Goal: Use online tool/utility: Utilize a website feature to perform a specific function

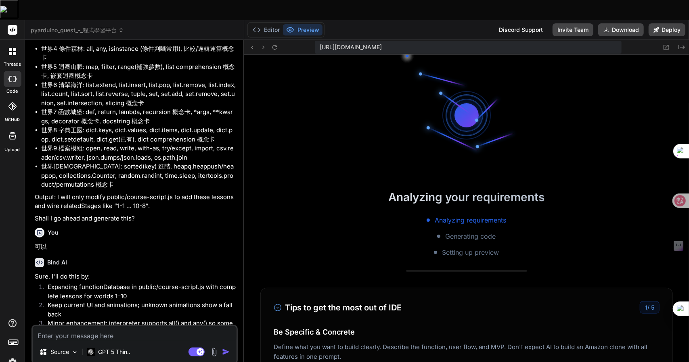
scroll to position [218, 0]
type textarea "x"
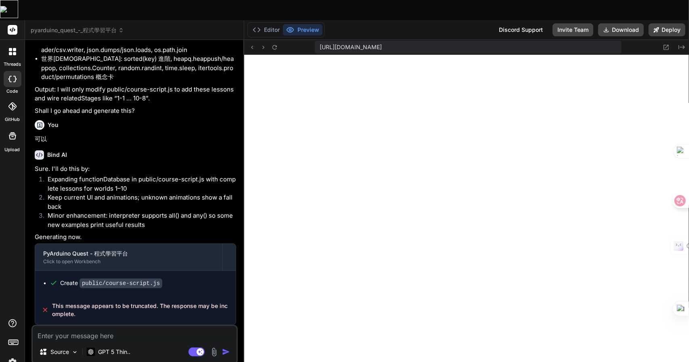
scroll to position [444, 0]
click at [79, 26] on span "pyarduino_quest_-_程式學習平台" at bounding box center [77, 30] width 93 height 8
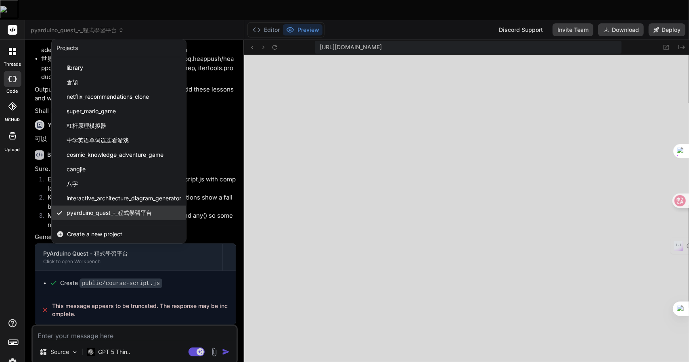
scroll to position [27, 0]
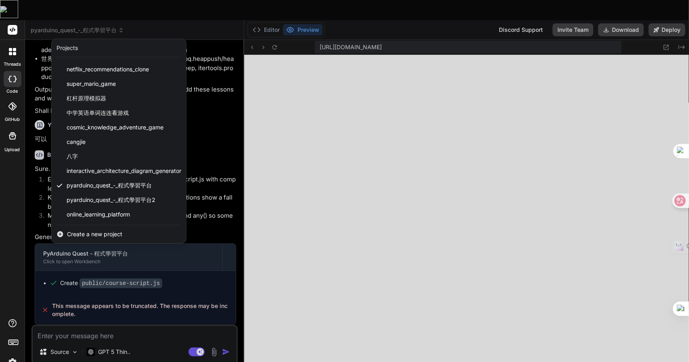
click at [86, 230] on span "Create a new project" at bounding box center [94, 234] width 55 height 8
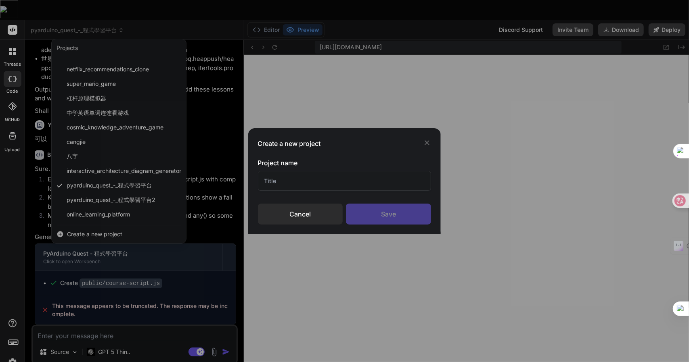
click at [265, 185] on input "text" at bounding box center [344, 181] width 173 height 20
type input "UI_AI"
click at [408, 218] on div "Save" at bounding box center [388, 214] width 85 height 21
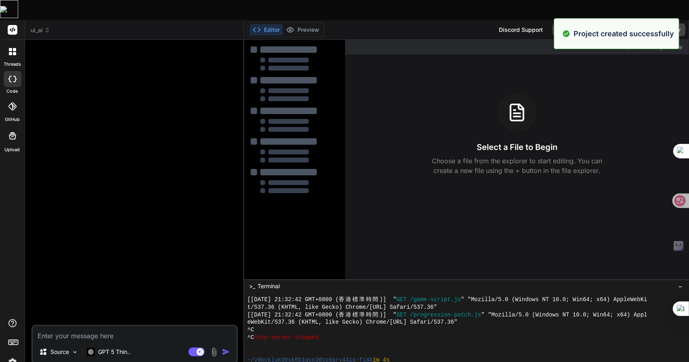
type textarea "x"
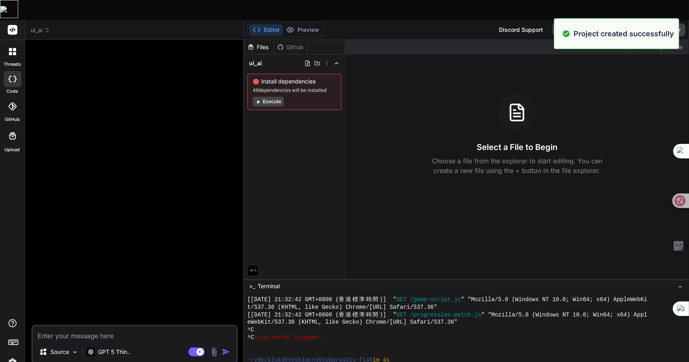
click at [109, 326] on textarea at bounding box center [135, 333] width 204 height 15
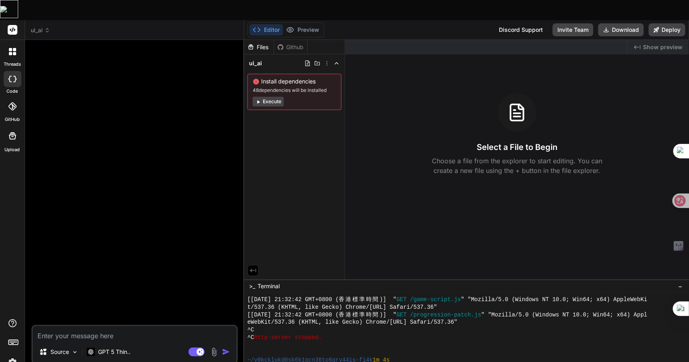
paste textarea "UI設計提示詞生成器"
type textarea "UI設計提示詞生成器"
type textarea "x"
type textarea "UI設計提示詞生成器:"
type textarea "x"
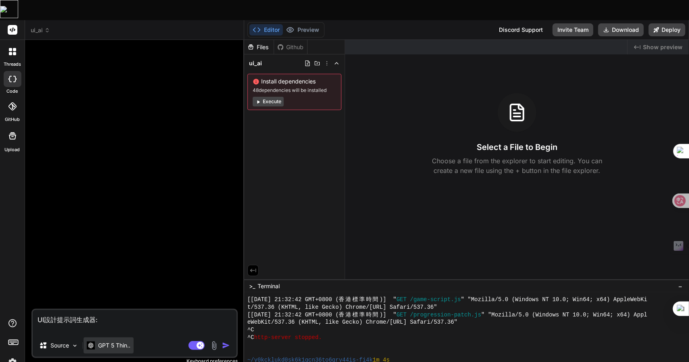
type textarea "UI設計提示詞生成器:"
click at [123, 342] on p "GPT 5 Thin.." at bounding box center [114, 346] width 32 height 8
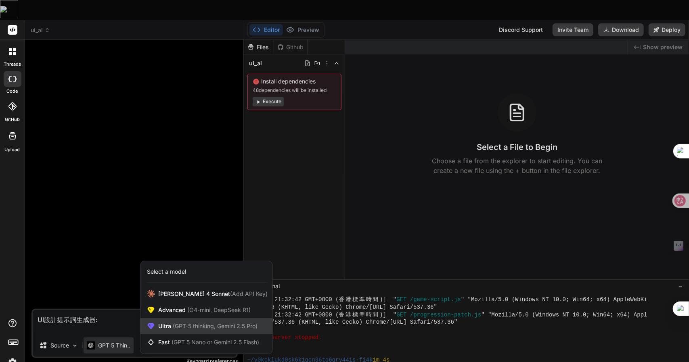
click at [202, 318] on div "Ultra (GPT-5 thinking, Gemini 2.5 Pro)" at bounding box center [206, 326] width 132 height 16
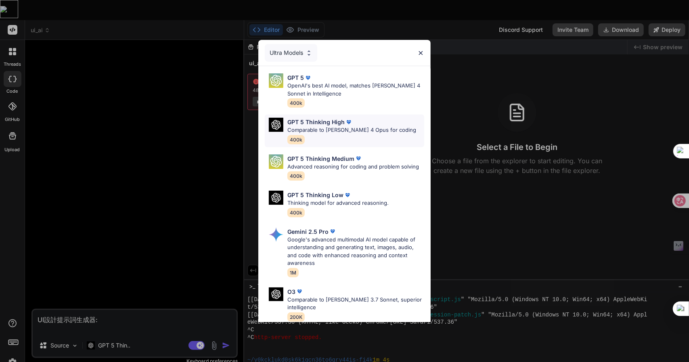
click at [330, 132] on p "Comparable to [PERSON_NAME] 4 Opus for coding" at bounding box center [351, 130] width 129 height 8
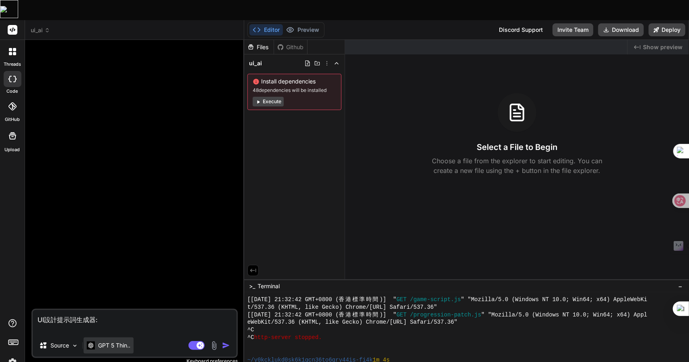
click at [118, 338] on div "GPT 5 Thin.." at bounding box center [108, 346] width 50 height 16
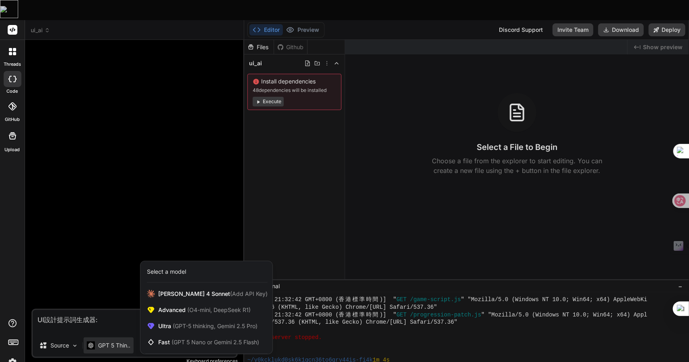
click at [118, 319] on div at bounding box center [344, 181] width 689 height 362
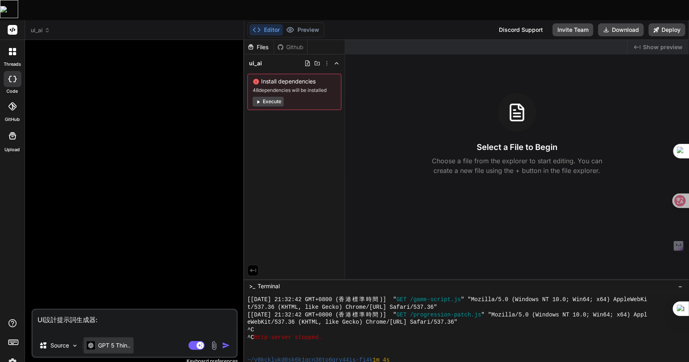
click at [118, 338] on div "GPT 5 Thin.." at bounding box center [108, 346] width 50 height 16
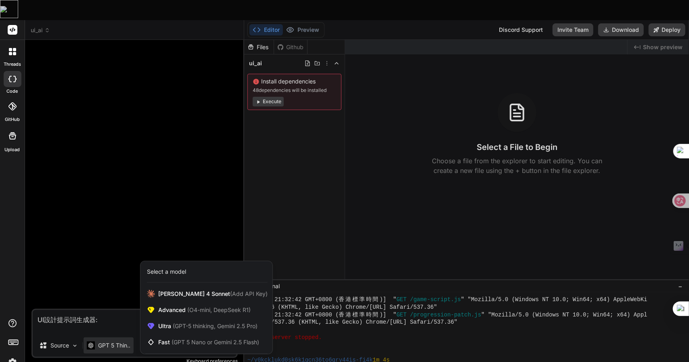
click at [118, 319] on div at bounding box center [344, 181] width 689 height 362
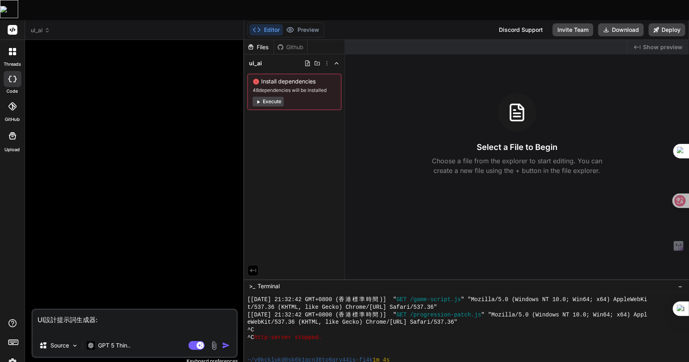
click at [113, 310] on textarea "UI設計提示詞生成器:" at bounding box center [135, 322] width 204 height 24
type textarea "x"
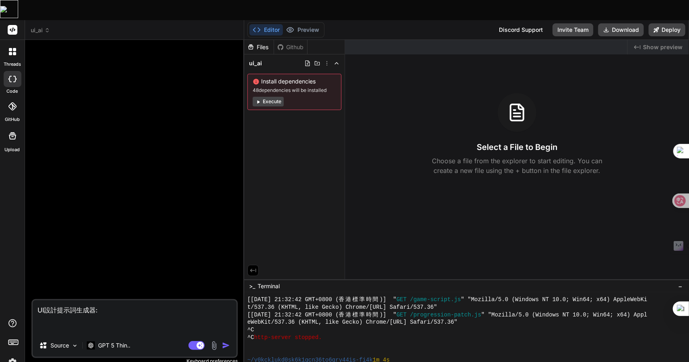
paste textarea "loremipsUMdolorsitametcon。adipiscingelitseddoeiuSModt。 📋 incidi：UTlaboreet d、ma…"
type textarea "LOremipsum: dolorsitAMetconsecteturad。elitseddoeiusmodtemporINcid。 📋 utlabo：ETd…"
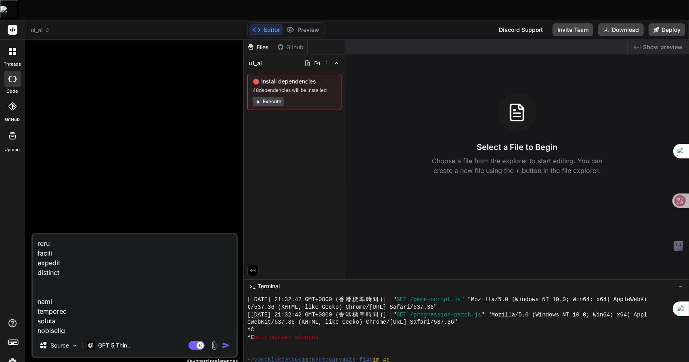
type textarea "x"
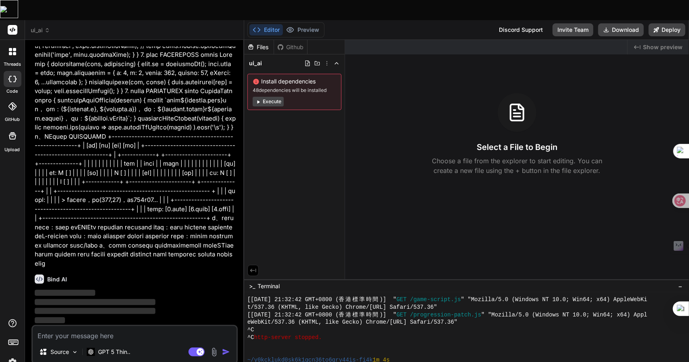
scroll to position [249, 0]
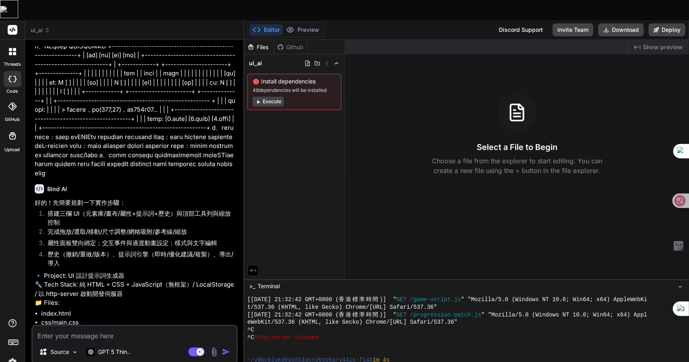
type textarea "x"
